Goal: Task Accomplishment & Management: Use online tool/utility

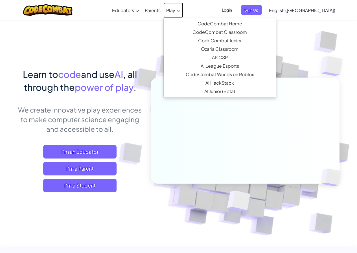
click at [180, 10] on icon at bounding box center [179, 11] width 4 height 2
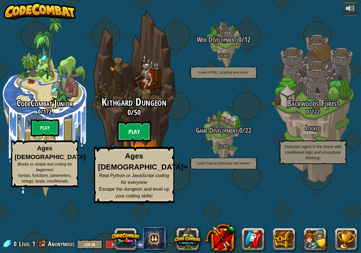
click at [136, 142] on btn "Play" at bounding box center [134, 132] width 34 height 20
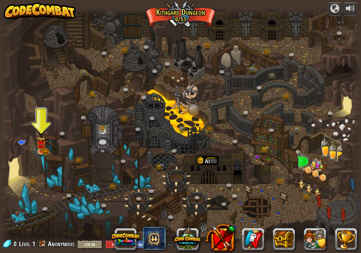
click at [36, 147] on div at bounding box center [180, 126] width 361 height 236
click at [42, 148] on img at bounding box center [40, 140] width 9 height 21
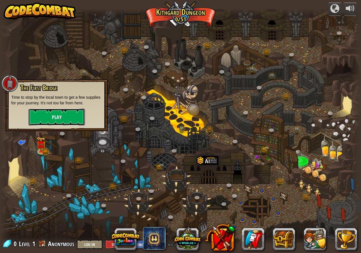
drag, startPoint x: 53, startPoint y: 110, endPoint x: 48, endPoint y: 113, distance: 5.4
click at [48, 113] on button "Play" at bounding box center [57, 117] width 56 height 17
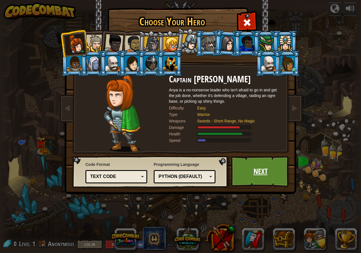
click at [257, 172] on link "Next" at bounding box center [260, 171] width 59 height 31
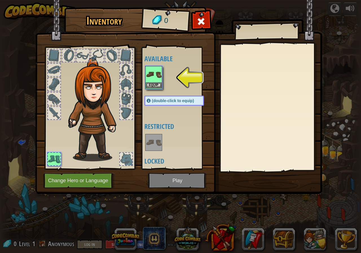
click at [156, 77] on img at bounding box center [154, 75] width 16 height 16
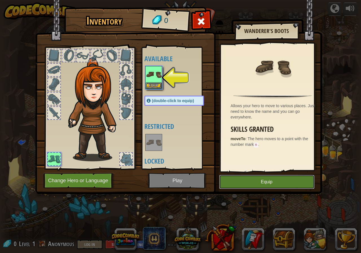
click at [279, 181] on button "Equip" at bounding box center [266, 182] width 95 height 14
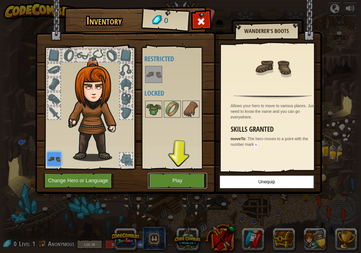
click at [178, 179] on button "Play" at bounding box center [177, 181] width 59 height 16
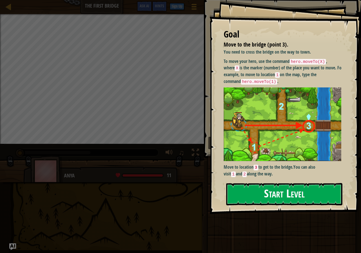
drag, startPoint x: 301, startPoint y: 184, endPoint x: 300, endPoint y: 188, distance: 4.1
click at [301, 185] on button "Start Level" at bounding box center [284, 194] width 116 height 22
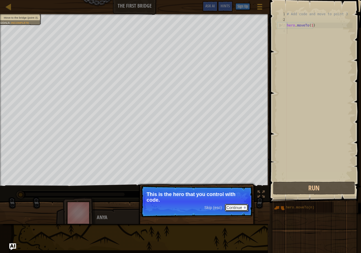
click at [246, 206] on button "Continue" at bounding box center [236, 207] width 23 height 7
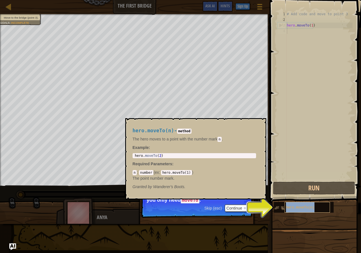
click at [310, 210] on div "hero.moveTo(n)" at bounding box center [307, 207] width 45 height 11
click at [308, 209] on span "hero.moveTo(n)" at bounding box center [300, 208] width 29 height 4
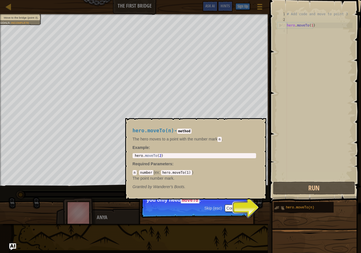
click at [281, 205] on img at bounding box center [279, 208] width 11 height 11
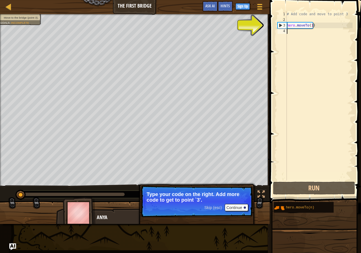
click at [302, 29] on div "# Add code and move to point 3 hero . moveTo ( 1 )" at bounding box center [319, 101] width 67 height 181
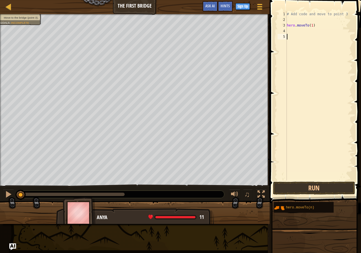
click at [287, 32] on div "# Add code and move to point 3 hero . moveTo ( 1 )" at bounding box center [319, 101] width 67 height 181
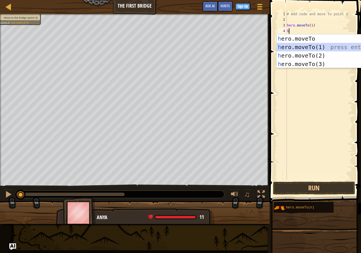
click at [312, 46] on div "h ero.moveTo press enter h ero.moveTo(1) press enter h ero.moveTo(2) press ente…" at bounding box center [330, 59] width 107 height 51
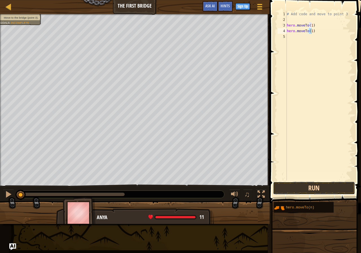
click at [314, 185] on button "Run" at bounding box center [314, 188] width 82 height 13
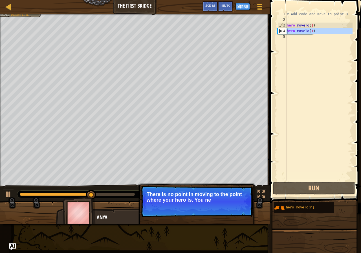
click at [278, 30] on div "4" at bounding box center [282, 31] width 9 height 6
type textarea "hero.moveTo(1)"
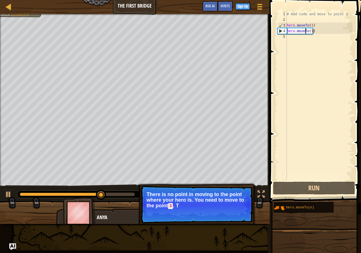
click at [306, 31] on div "# Add code and move to point 3 hero . moveTo ( 1 ) hero . moveTo ( 1 )" at bounding box center [319, 101] width 67 height 181
click at [306, 32] on div "# Add code and move to point 3 hero . moveTo ( 1 ) hero . moveTo ( 1 )" at bounding box center [319, 101] width 67 height 181
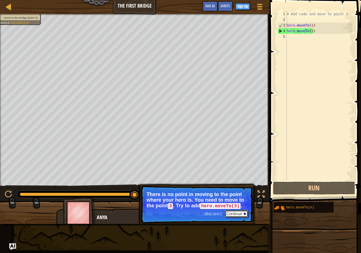
click at [241, 211] on button "Continue" at bounding box center [236, 213] width 23 height 7
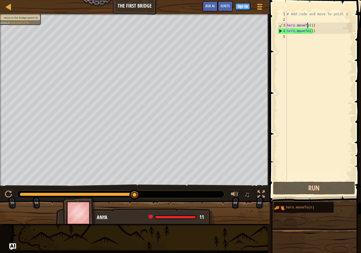
click at [308, 24] on div "# Add code and move to point 3 hero . moveTo ( 1 ) hero . moveTo ( 1 )" at bounding box center [319, 101] width 67 height 181
click at [310, 34] on div "# Add code and move to point 3 hero . moveTo ( 1 ) hero . moveTo ( 1 )" at bounding box center [319, 101] width 67 height 181
click at [285, 35] on div "5" at bounding box center [282, 37] width 9 height 6
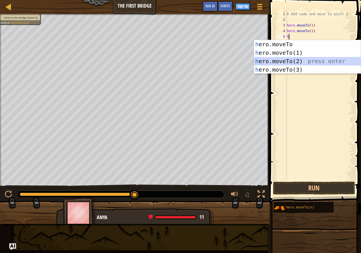
click at [275, 60] on div "h ero.moveTo press enter h ero.moveTo(1) press enter h ero.moveTo(2) press ente…" at bounding box center [307, 65] width 107 height 51
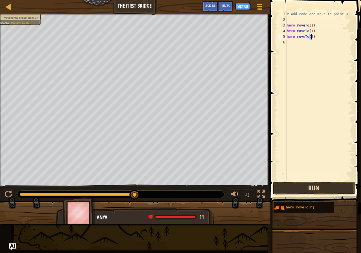
type textarea "hero.moveTo(2)"
click at [286, 184] on button "Run" at bounding box center [314, 188] width 82 height 13
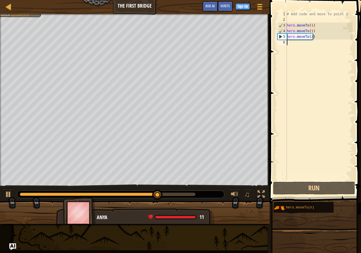
click at [291, 46] on div "# Add code and move to point 3 hero . moveTo ( 1 ) hero . moveTo ( 1 ) hero . m…" at bounding box center [319, 101] width 67 height 181
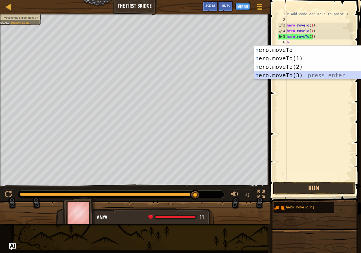
click at [284, 75] on div "h ero.moveTo press enter h ero.moveTo(1) press enter h ero.moveTo(2) press ente…" at bounding box center [307, 71] width 107 height 51
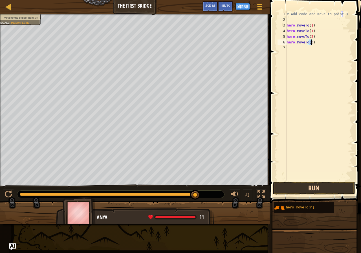
type textarea "hero.moveTo(3)"
click at [300, 185] on button "Run" at bounding box center [314, 188] width 82 height 13
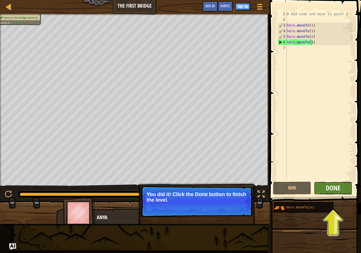
click at [327, 189] on span "Done" at bounding box center [333, 187] width 15 height 9
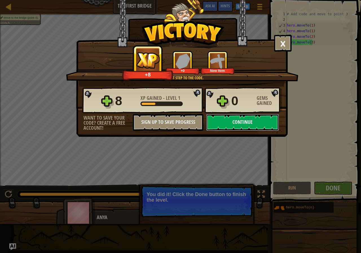
click at [235, 116] on button "Continue" at bounding box center [242, 122] width 73 height 17
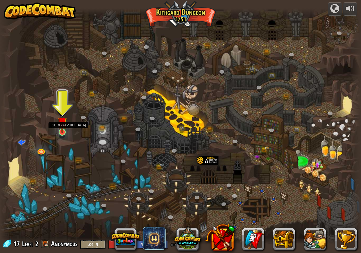
click at [60, 129] on img at bounding box center [62, 121] width 9 height 21
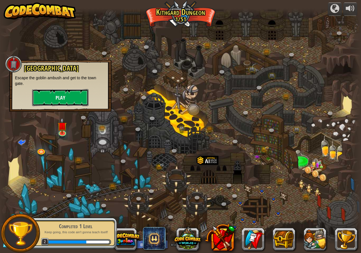
click at [69, 99] on button "Play" at bounding box center [60, 97] width 56 height 17
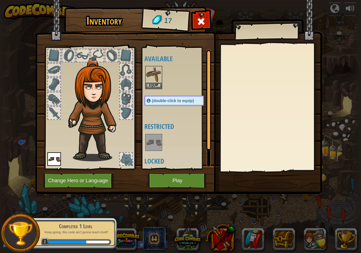
click at [52, 110] on div at bounding box center [54, 113] width 12 height 12
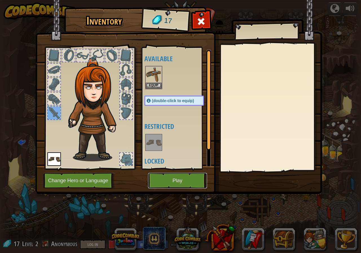
click at [175, 182] on button "Play" at bounding box center [177, 181] width 59 height 16
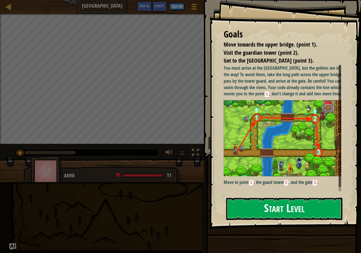
drag, startPoint x: 251, startPoint y: 208, endPoint x: 246, endPoint y: 205, distance: 5.6
click at [246, 205] on button "Start Level" at bounding box center [284, 209] width 116 height 22
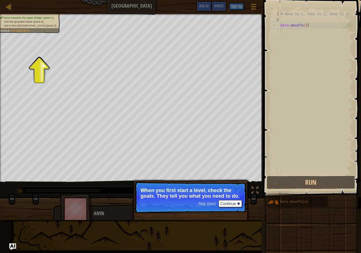
click at [26, 21] on span "Visit the guardian tower (point 2)." at bounding box center [24, 21] width 41 height 3
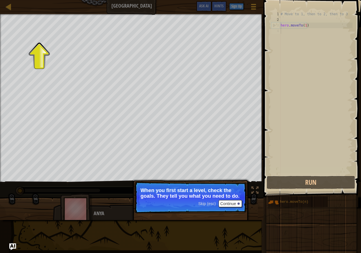
click at [0, 12] on div "Map Old Town Road Game Menu Done Sign Up Hints Ask AI" at bounding box center [132, 7] width 264 height 14
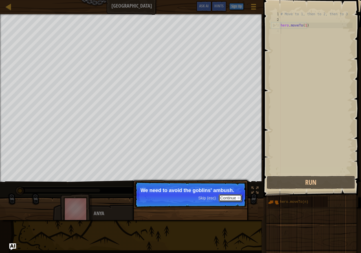
click at [231, 196] on button "Continue" at bounding box center [230, 197] width 23 height 7
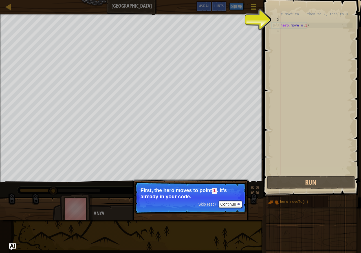
click at [248, 14] on button "Game Menu" at bounding box center [253, 8] width 15 height 14
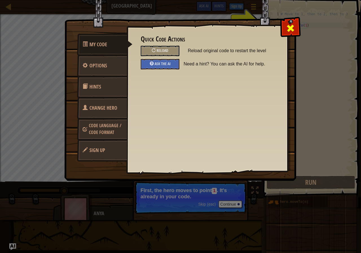
click at [284, 25] on div at bounding box center [291, 27] width 18 height 18
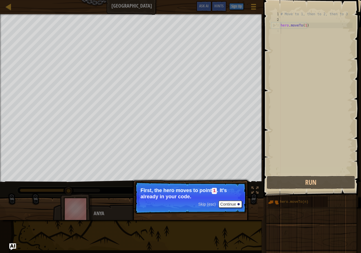
click at [279, 22] on div "2" at bounding box center [276, 20] width 9 height 6
click at [279, 25] on div "3" at bounding box center [276, 26] width 9 height 6
type textarea "hero.moveTo(1)"
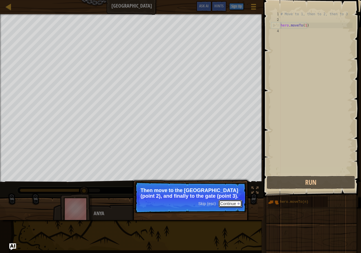
click at [229, 201] on button "Continue" at bounding box center [230, 203] width 23 height 7
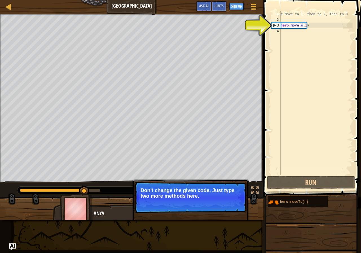
click at [286, 26] on div "# Move to 1, then to 2, then to 3 hero . moveTo ( 1 )" at bounding box center [316, 98] width 73 height 175
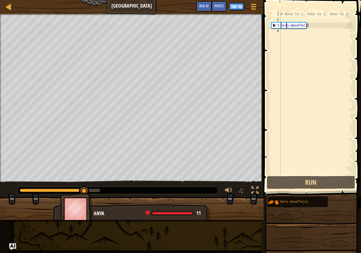
click at [279, 30] on div "4" at bounding box center [276, 31] width 9 height 6
click at [282, 31] on div "# Move to 1, then to 2, then to 3 hero . moveTo ( 1 )" at bounding box center [316, 98] width 73 height 175
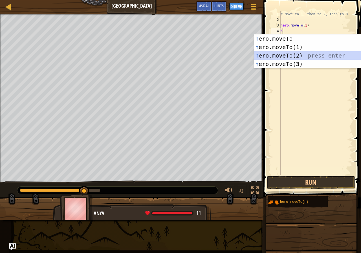
click at [298, 53] on div "h ero.moveTo press enter h ero.moveTo(1) press enter h ero.moveTo(2) press ente…" at bounding box center [307, 59] width 107 height 51
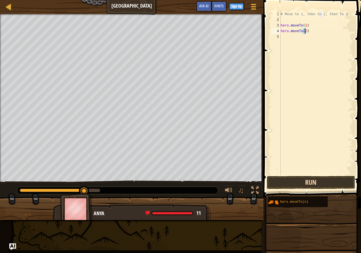
type textarea "hero.moveTo(2)"
click at [295, 181] on button "Run" at bounding box center [311, 182] width 88 height 13
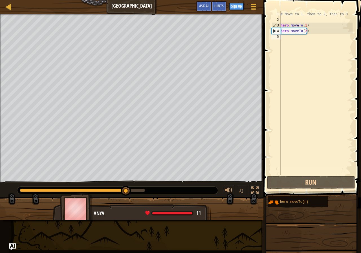
drag, startPoint x: 279, startPoint y: 35, endPoint x: 287, endPoint y: 36, distance: 8.5
click at [286, 36] on div "hero.moveTo(2) 1 2 3 4 5 # Move to 1, then to 2, then to 3 hero . moveTo ( 1 ) …" at bounding box center [311, 93] width 82 height 164
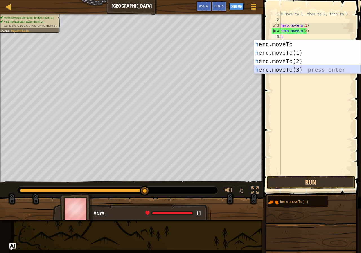
click at [295, 68] on div "h ero.moveTo press enter h ero.moveTo(1) press enter h ero.moveTo(2) press ente…" at bounding box center [307, 65] width 107 height 51
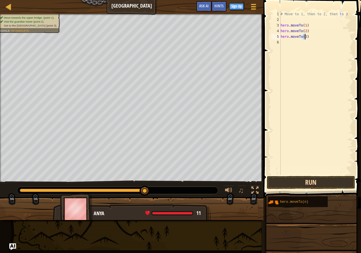
type textarea "hero.moveTo(3)"
click at [296, 182] on button "Run" at bounding box center [311, 182] width 88 height 13
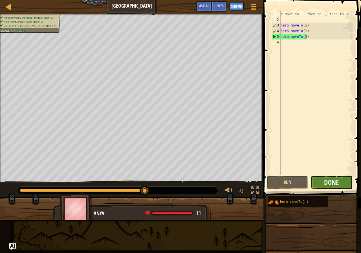
click at [323, 176] on div "hero.moveTo(3) 1 2 3 4 5 6 # Move to 1, then to 2, then to 3 hero . moveTo ( 1 …" at bounding box center [311, 110] width 99 height 214
click at [329, 184] on span "Done" at bounding box center [331, 182] width 15 height 9
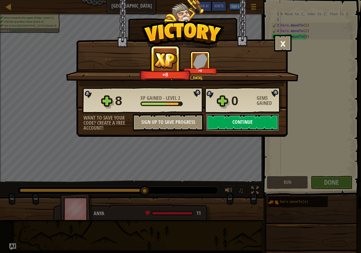
click at [233, 121] on button "Continue" at bounding box center [242, 122] width 73 height 17
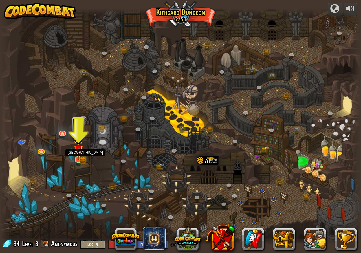
click at [80, 156] on img at bounding box center [78, 150] width 9 height 21
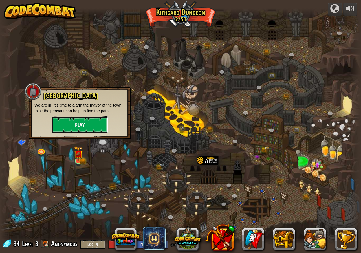
click at [98, 126] on button "Play" at bounding box center [80, 125] width 56 height 17
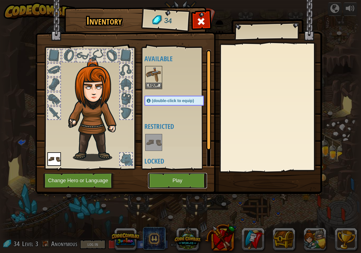
click at [172, 179] on button "Play" at bounding box center [177, 181] width 59 height 16
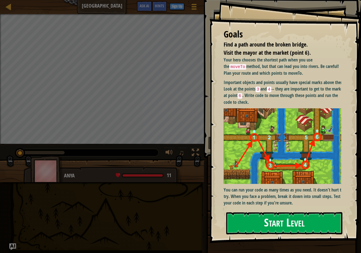
click at [240, 220] on button "Start Level" at bounding box center [284, 223] width 116 height 22
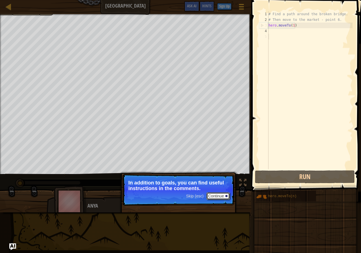
click at [217, 195] on button "Continue" at bounding box center [218, 195] width 23 height 7
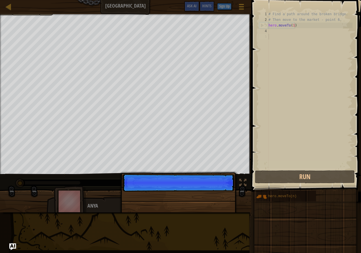
scroll to position [3, 0]
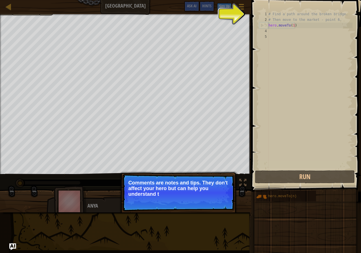
click at [269, 26] on div "# Find a path around the broken bridge. # Then move to the market - point 6. he…" at bounding box center [310, 95] width 85 height 169
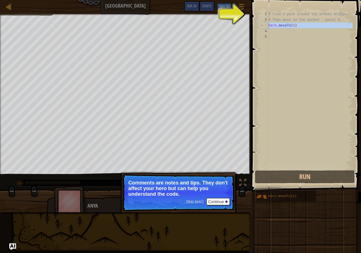
click at [262, 25] on div "3" at bounding box center [264, 26] width 9 height 6
type textarea "hero.moveTo(1)"
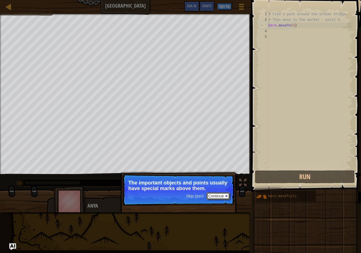
click at [227, 196] on div at bounding box center [227, 196] width 2 height 2
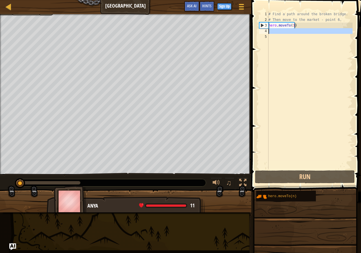
click at [268, 29] on div "4" at bounding box center [263, 31] width 9 height 6
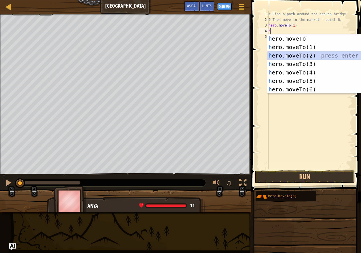
click at [302, 54] on div "h ero.moveTo press enter h ero.moveTo(1) press enter h ero.moveTo(2) press ente…" at bounding box center [321, 72] width 107 height 76
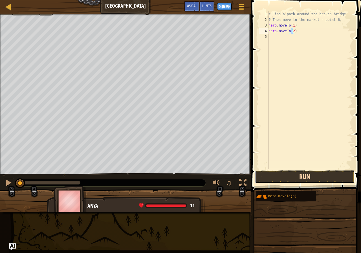
click at [266, 176] on button "Run" at bounding box center [305, 176] width 100 height 13
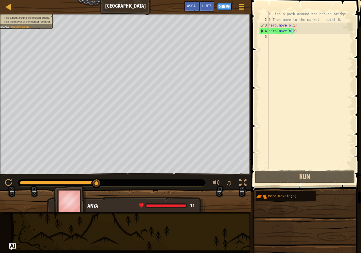
type textarea "hero.moveTo(2h)"
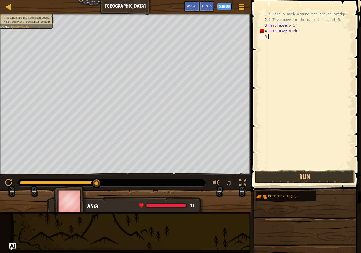
click at [267, 37] on div "5" at bounding box center [263, 37] width 9 height 6
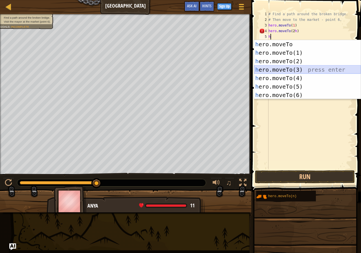
click at [284, 69] on div "h ero.moveTo press enter h ero.moveTo(1) press enter h ero.moveTo(2) press ente…" at bounding box center [307, 78] width 107 height 76
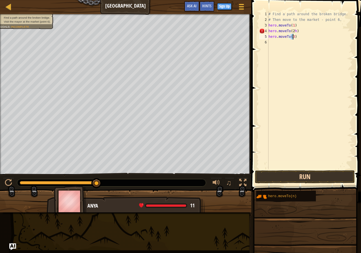
type textarea "hero.moveTo(3)"
click at [294, 174] on button "Run" at bounding box center [305, 176] width 100 height 13
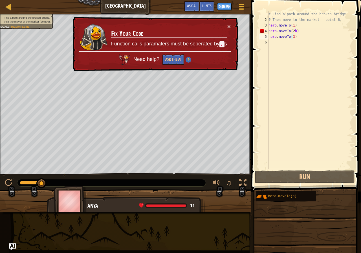
click at [231, 24] on div "× Fix Your Code Function calls paramaters must be seperated by , s Need help? A…" at bounding box center [155, 44] width 167 height 54
click at [231, 26] on div "× Fix Your Code Function calls paramaters must be seperated by , s Need help? A…" at bounding box center [155, 44] width 167 height 54
click at [172, 59] on button "Ask the AI" at bounding box center [174, 59] width 22 height 10
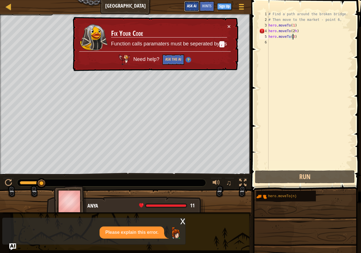
click at [196, 3] on button "Ask AI" at bounding box center [191, 6] width 15 height 10
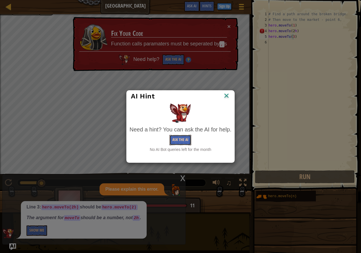
click at [175, 138] on button "Ask the AI" at bounding box center [181, 140] width 22 height 10
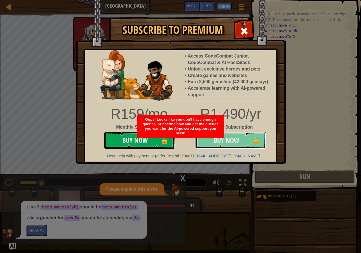
click at [226, 136] on button "Buy Now 🔒" at bounding box center [231, 140] width 71 height 17
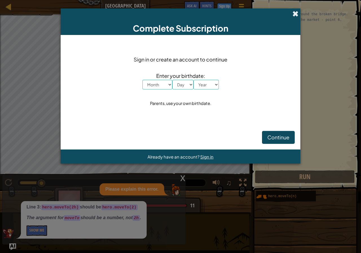
click at [298, 12] on span at bounding box center [296, 14] width 6 height 6
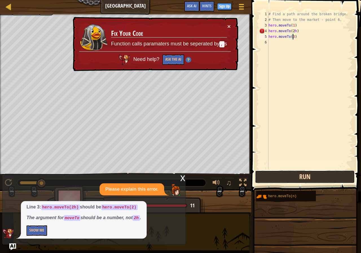
click at [290, 176] on button "Run" at bounding box center [305, 176] width 100 height 13
